Goal: Information Seeking & Learning: Learn about a topic

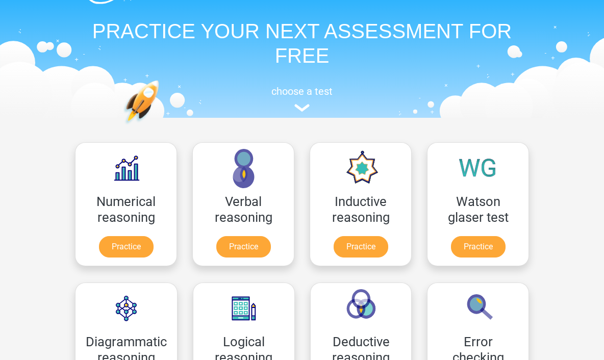
scroll to position [29, 0]
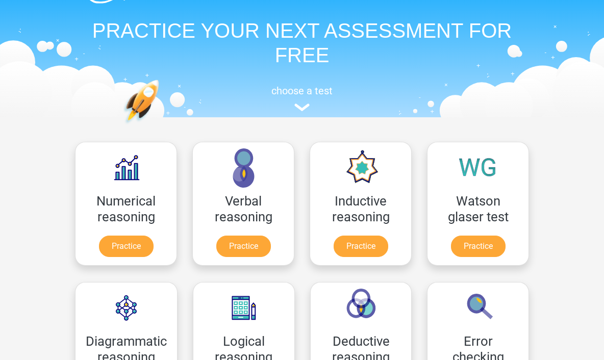
click at [367, 240] on link "Practice" at bounding box center [361, 246] width 55 height 21
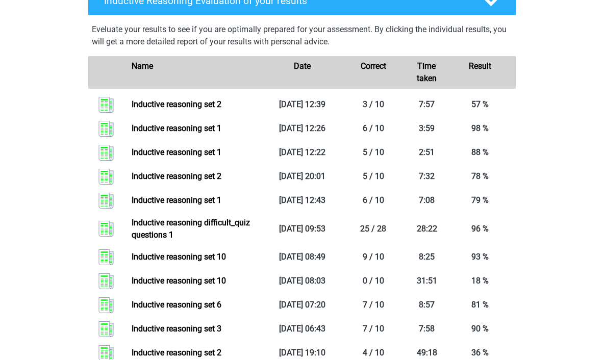
scroll to position [472, 0]
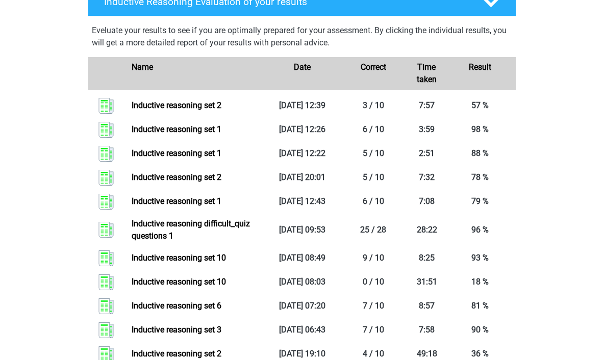
click at [222, 110] on link "Inductive reasoning set 2" at bounding box center [177, 106] width 90 height 10
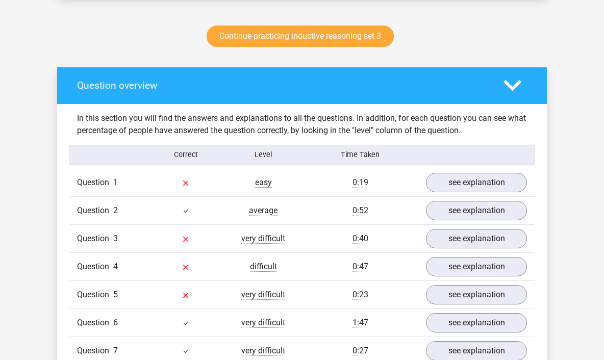
scroll to position [543, 0]
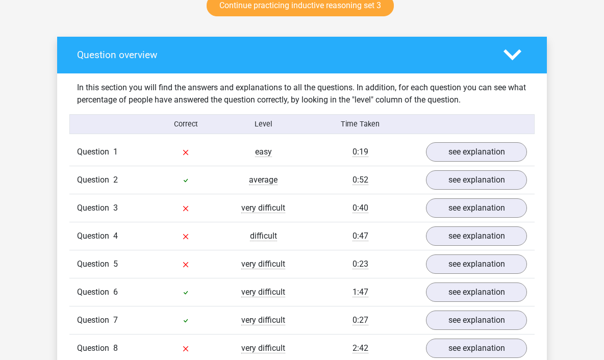
click at [474, 153] on link "see explanation" at bounding box center [476, 151] width 101 height 19
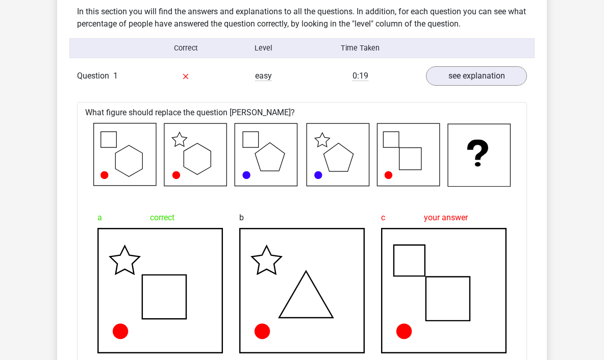
scroll to position [622, 0]
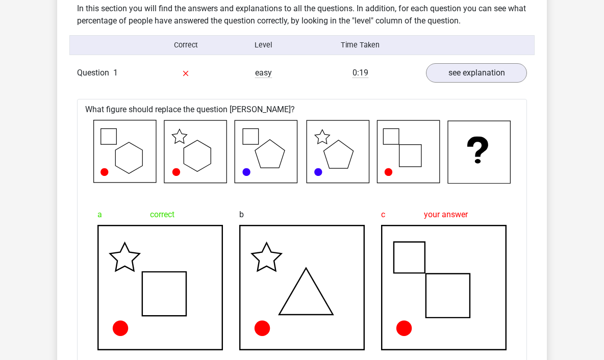
click at [501, 70] on link "see explanation" at bounding box center [476, 72] width 101 height 19
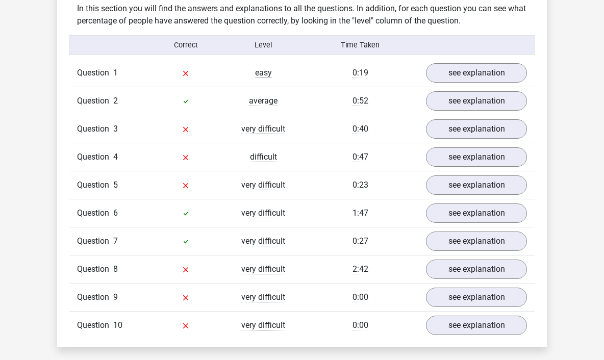
click at [486, 97] on link "see explanation" at bounding box center [476, 100] width 101 height 19
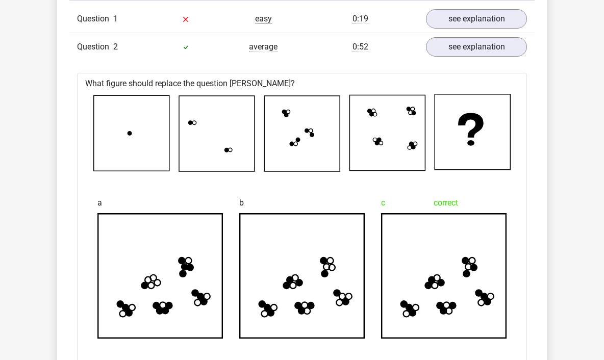
scroll to position [669, 0]
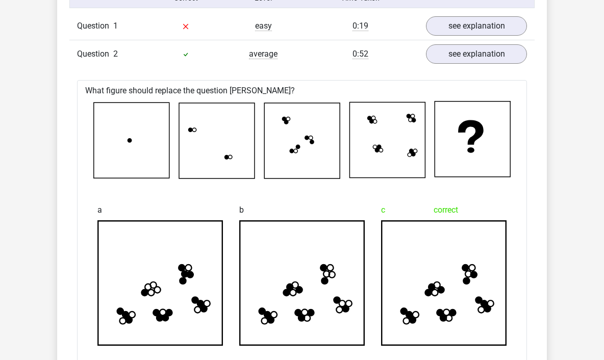
click at [483, 49] on link "see explanation" at bounding box center [476, 53] width 101 height 19
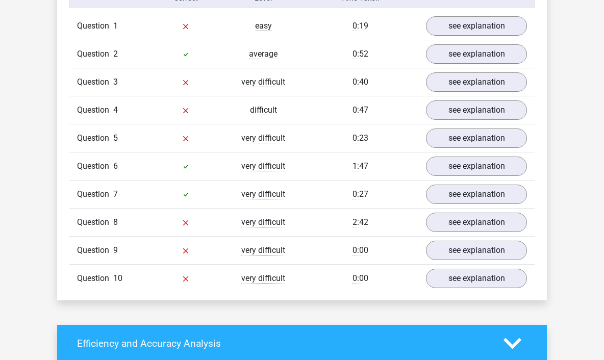
click at [481, 88] on link "see explanation" at bounding box center [476, 81] width 101 height 19
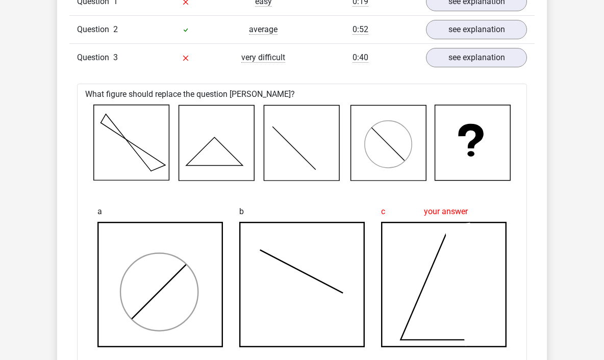
scroll to position [647, 0]
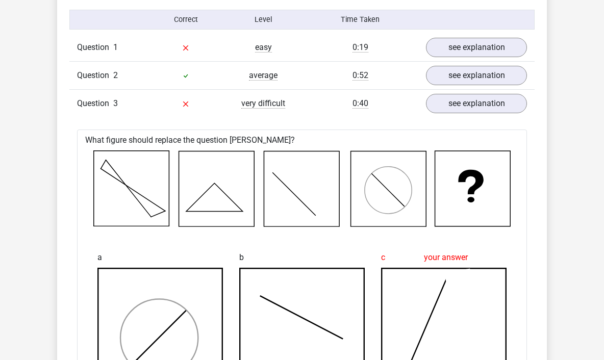
click at [502, 110] on link "see explanation" at bounding box center [476, 103] width 101 height 19
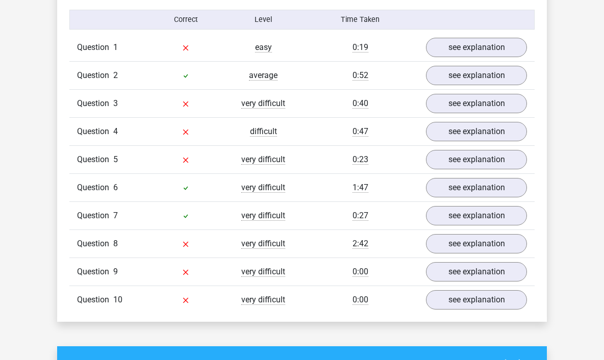
click at [497, 135] on link "see explanation" at bounding box center [476, 131] width 101 height 19
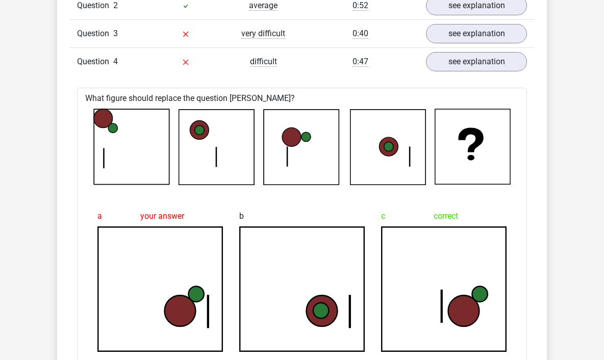
scroll to position [713, 0]
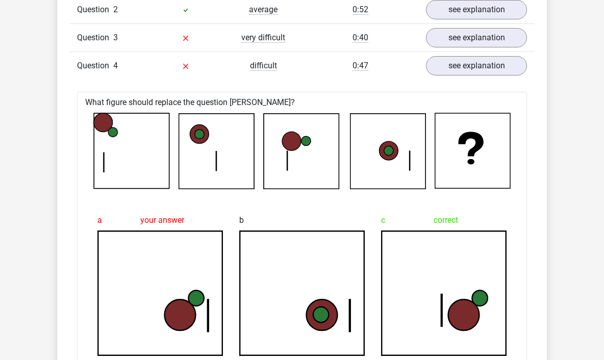
click at [512, 64] on link "see explanation" at bounding box center [476, 65] width 101 height 19
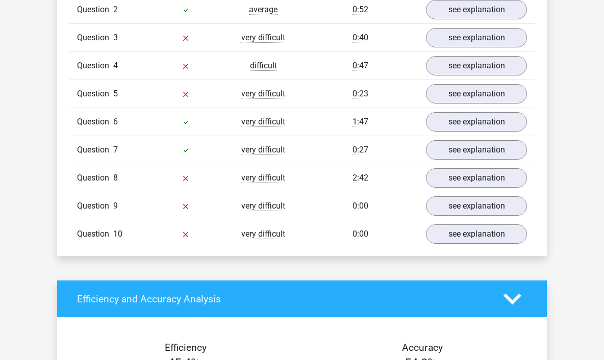
click at [492, 100] on link "see explanation" at bounding box center [476, 93] width 101 height 19
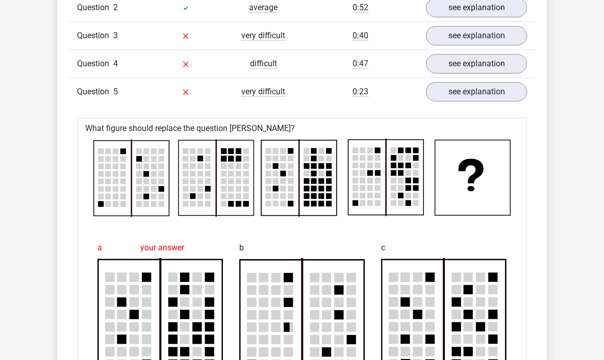
scroll to position [644, 0]
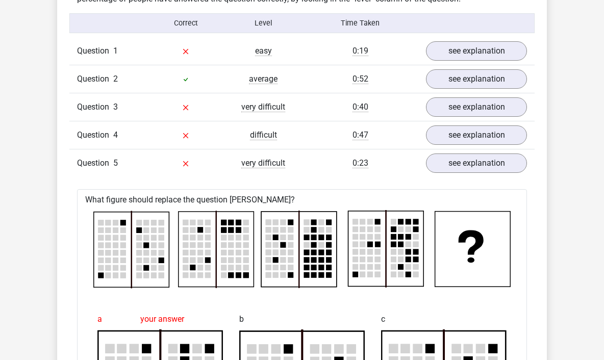
click at [502, 169] on link "see explanation" at bounding box center [476, 163] width 101 height 19
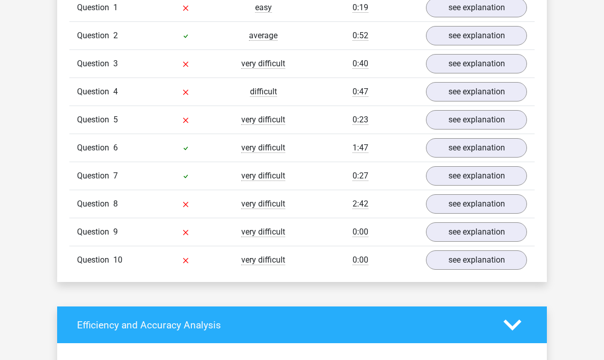
scroll to position [688, 0]
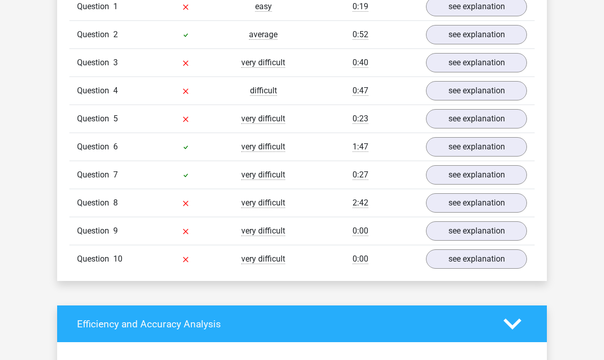
click at [507, 152] on link "see explanation" at bounding box center [476, 146] width 101 height 19
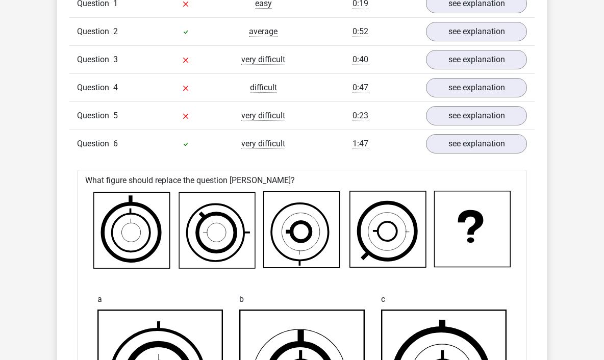
scroll to position [692, 0]
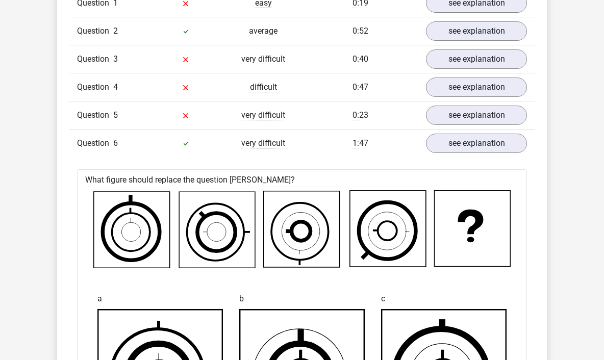
click at [499, 137] on link "see explanation" at bounding box center [476, 143] width 101 height 19
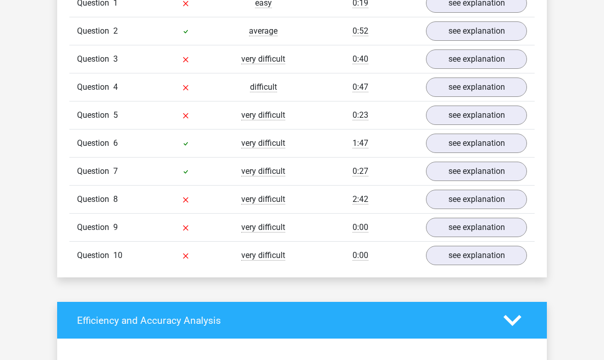
click at [493, 173] on link "see explanation" at bounding box center [476, 171] width 101 height 19
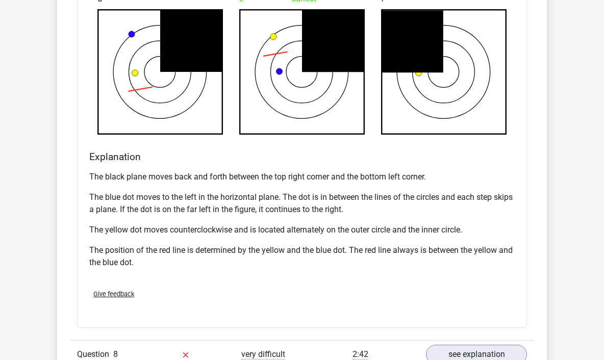
scroll to position [1178, 0]
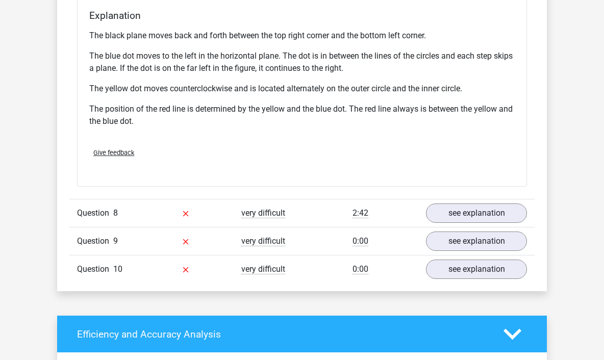
click at [491, 207] on link "see explanation" at bounding box center [476, 213] width 101 height 19
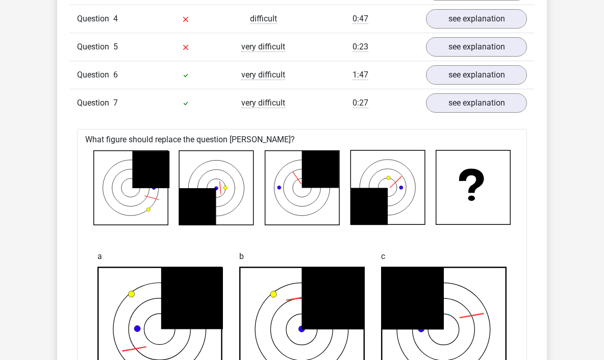
scroll to position [755, 0]
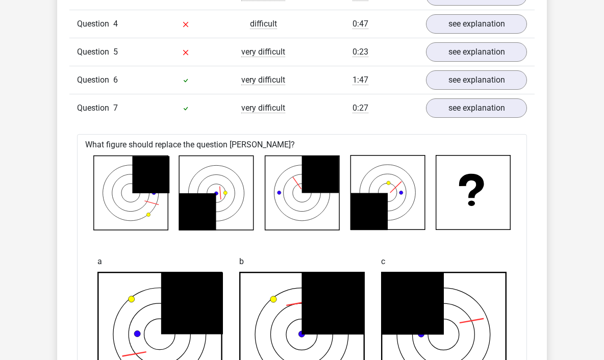
click at [498, 107] on link "see explanation" at bounding box center [476, 108] width 101 height 19
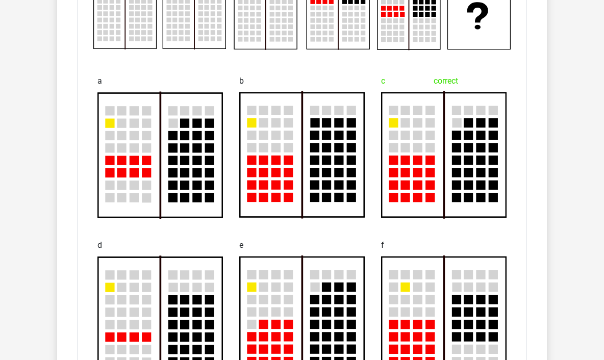
scroll to position [956, 0]
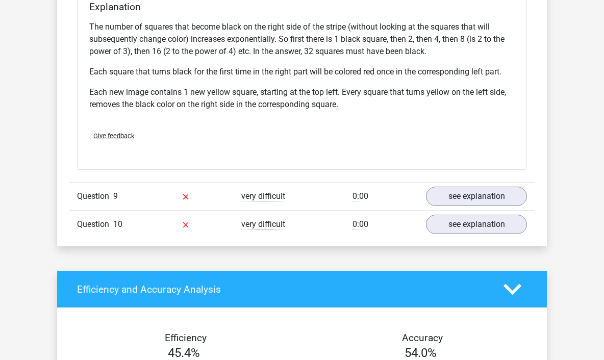
click at [506, 200] on link "see explanation" at bounding box center [476, 196] width 101 height 19
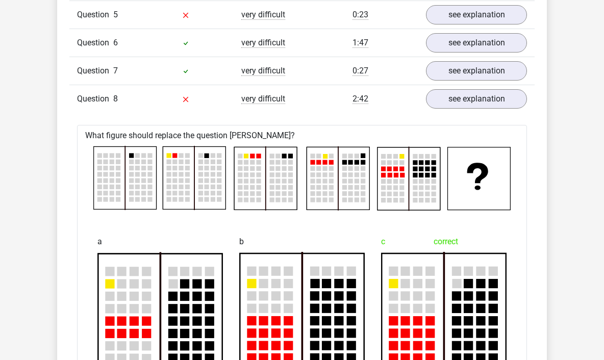
scroll to position [790, 0]
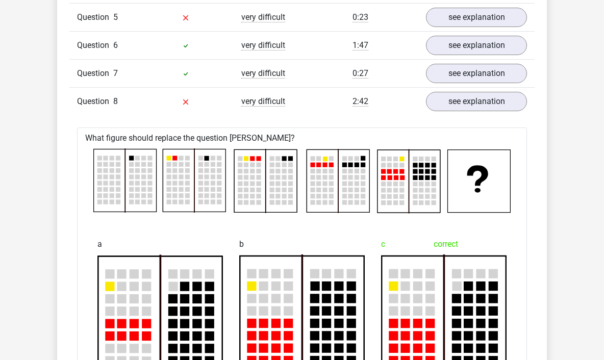
click at [505, 106] on link "see explanation" at bounding box center [476, 101] width 101 height 19
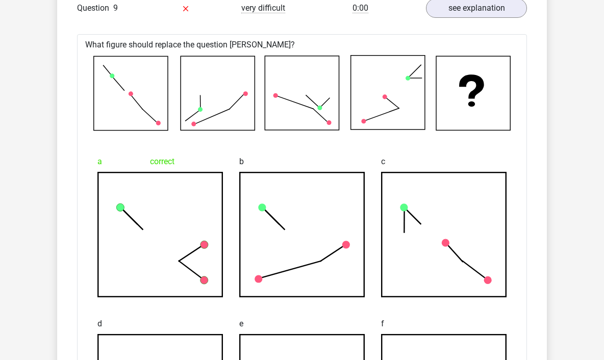
scroll to position [909, 0]
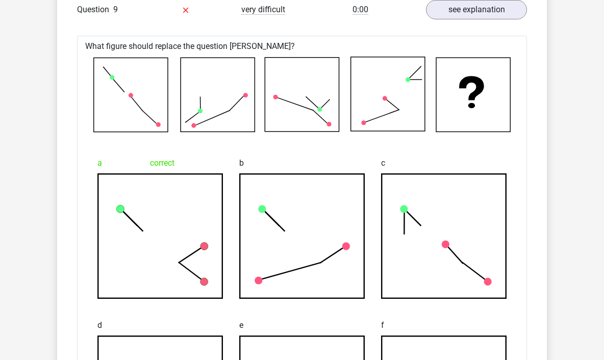
click at [491, 9] on link "see explanation" at bounding box center [476, 9] width 101 height 19
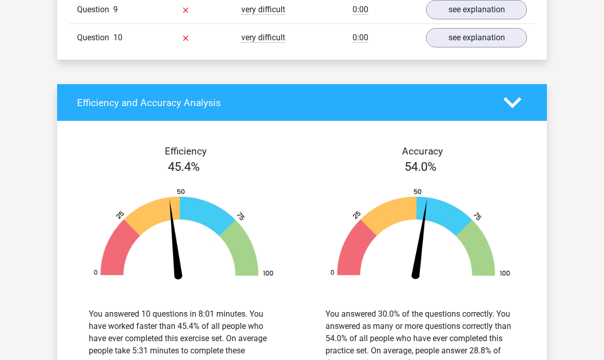
click at [507, 37] on link "see explanation" at bounding box center [476, 37] width 101 height 19
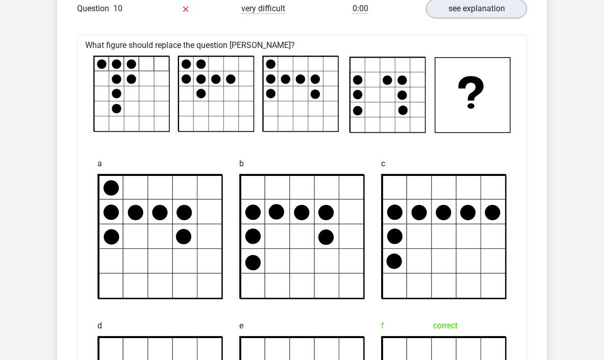
scroll to position [936, 0]
